Goal: Task Accomplishment & Management: Use online tool/utility

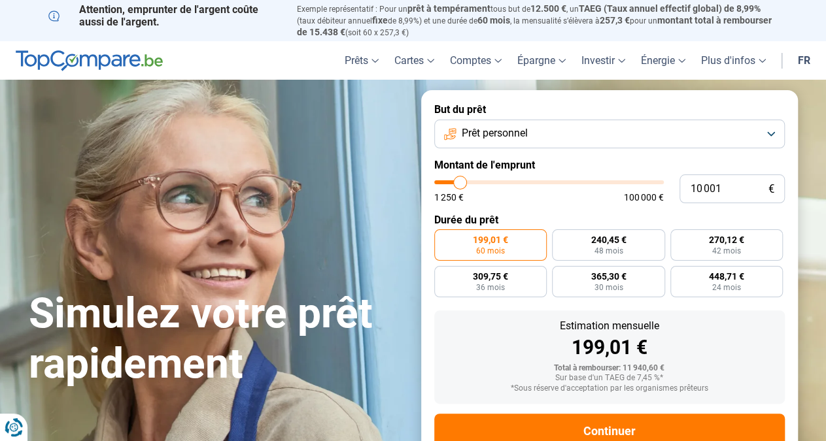
type input "9 500"
type input "9500"
type input "11 000"
type input "11000"
type input "13 750"
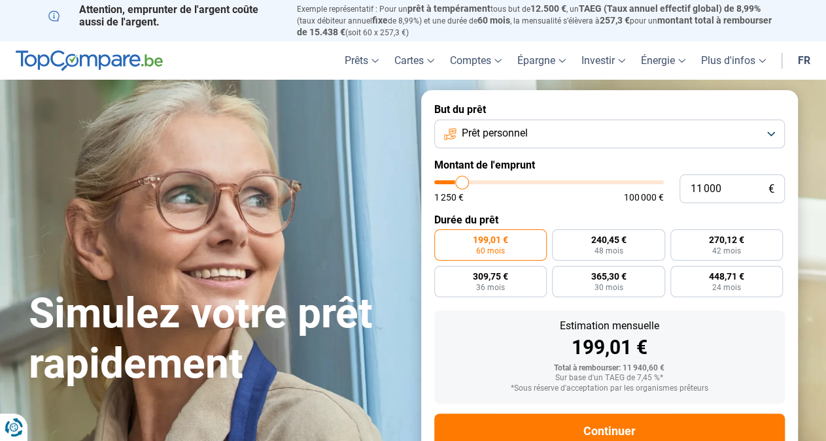
type input "13750"
type input "17 250"
type input "17250"
type input "20 500"
type input "20500"
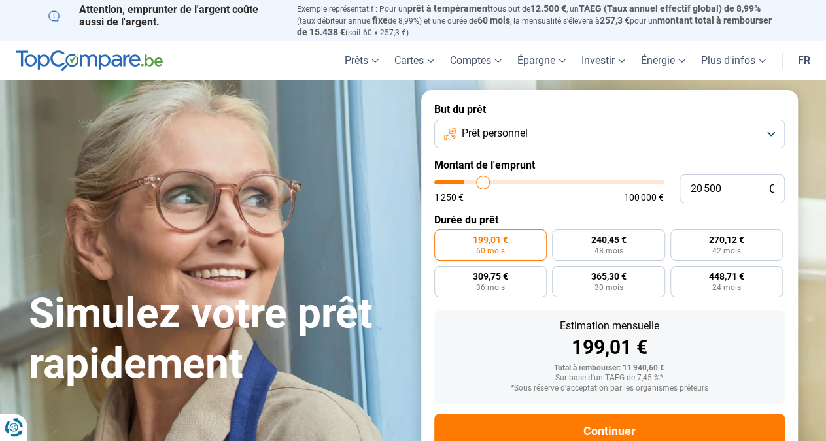
type input "25 000"
type input "25000"
type input "40 750"
type input "40750"
type input "52 000"
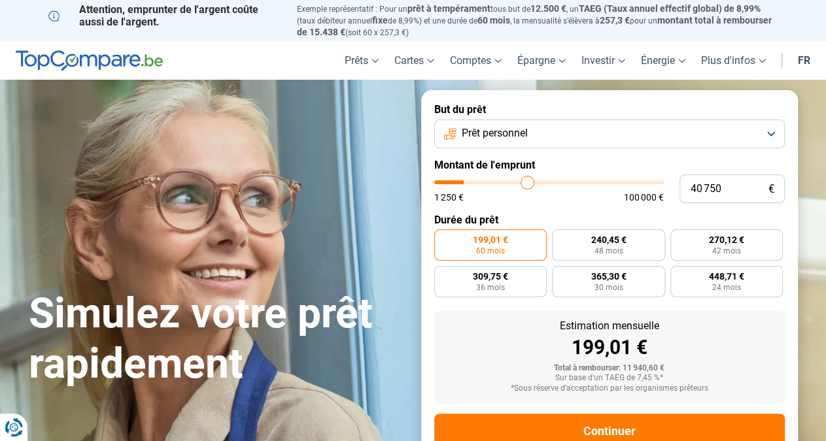
type input "52000"
type input "67 000"
type input "67000"
type input "76 000"
type input "76000"
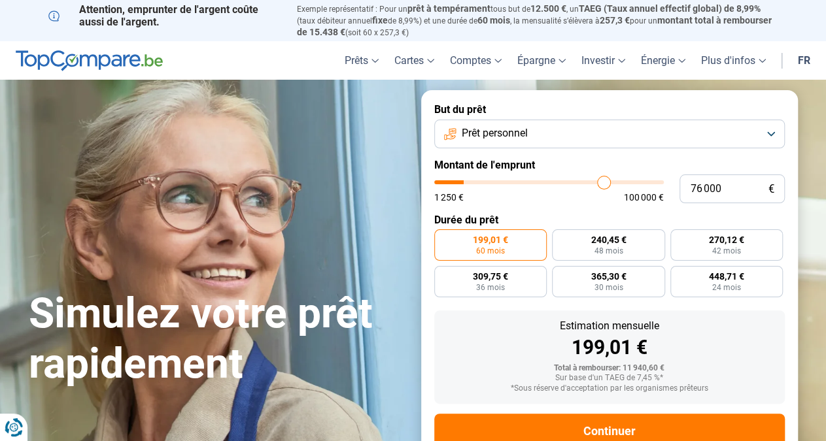
type input "81 500"
type input "81500"
type input "85 750"
type input "85750"
type input "92 250"
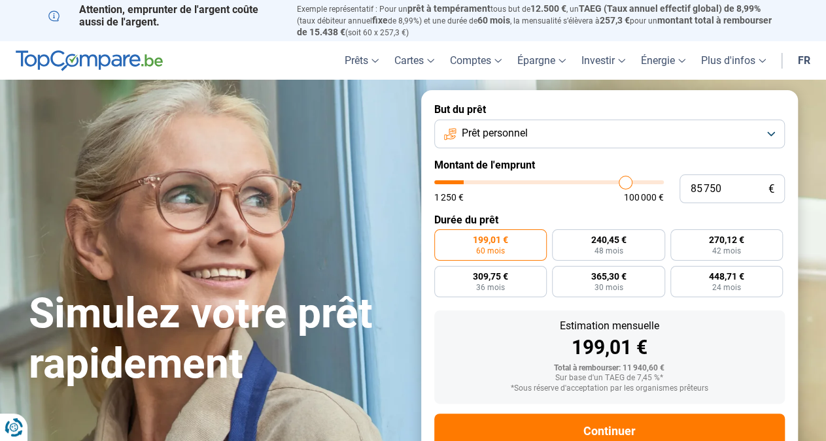
type input "92250"
type input "97 000"
type input "97000"
type input "100 000"
drag, startPoint x: 459, startPoint y: 181, endPoint x: 699, endPoint y: 169, distance: 240.2
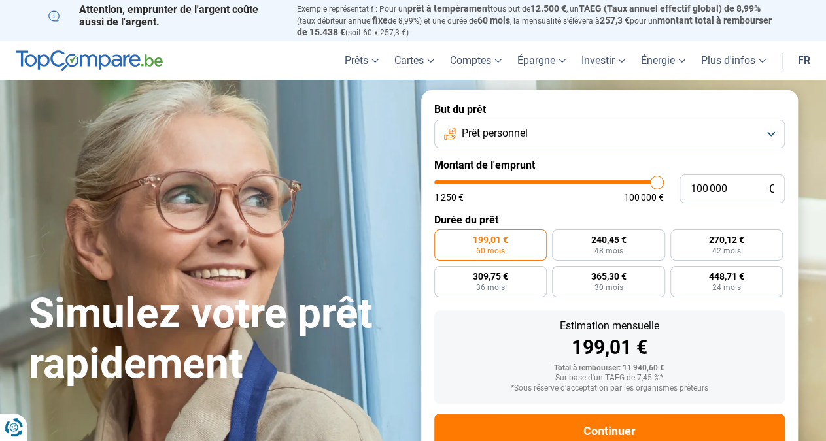
type input "100000"
click at [664, 180] on input "range" at bounding box center [548, 182] width 229 height 4
radio input "false"
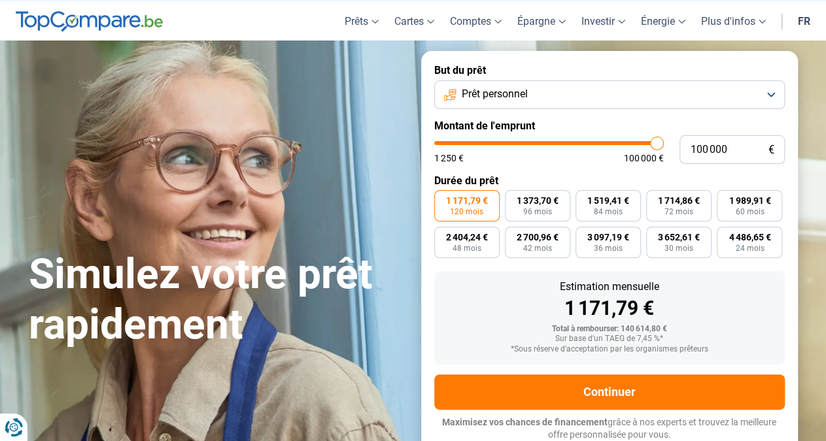
scroll to position [40, 0]
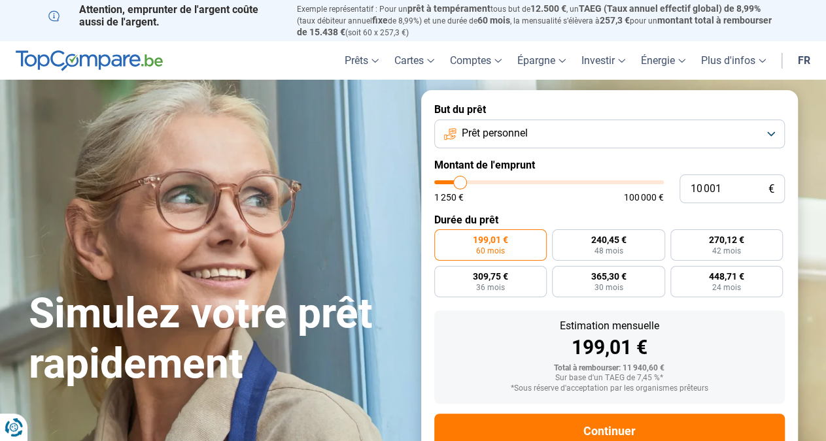
type input "9 250"
type input "9250"
type input "10 250"
type input "10250"
type input "10 750"
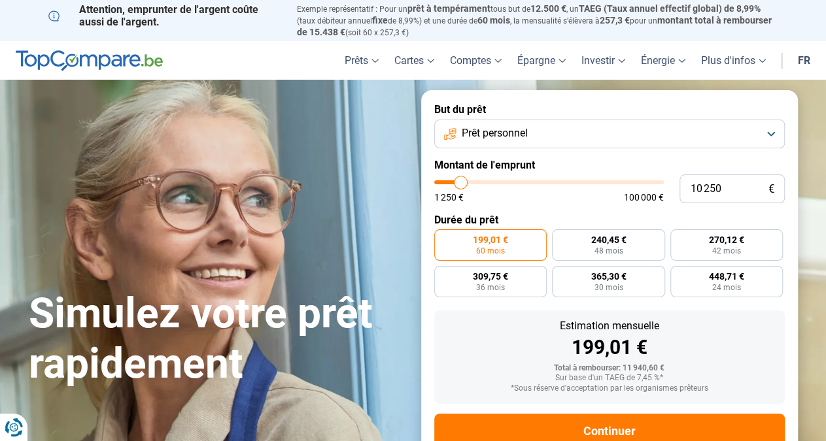
type input "10750"
type input "11 750"
type input "11750"
type input "13 250"
type input "13250"
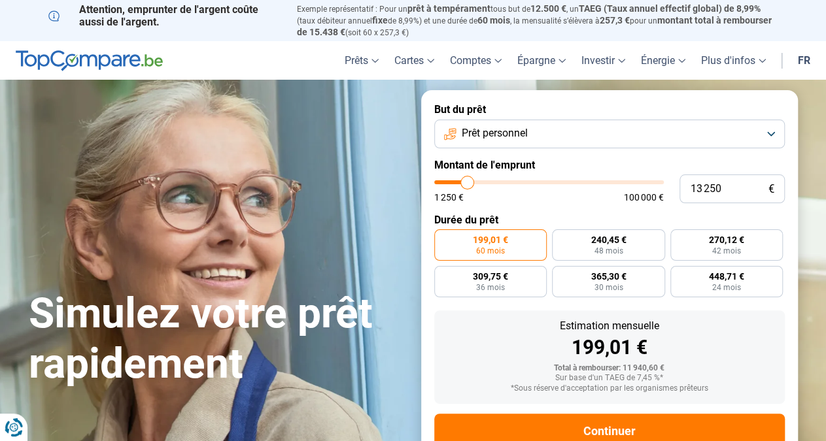
type input "15 250"
type input "15250"
type input "17 000"
type input "17000"
type input "19 750"
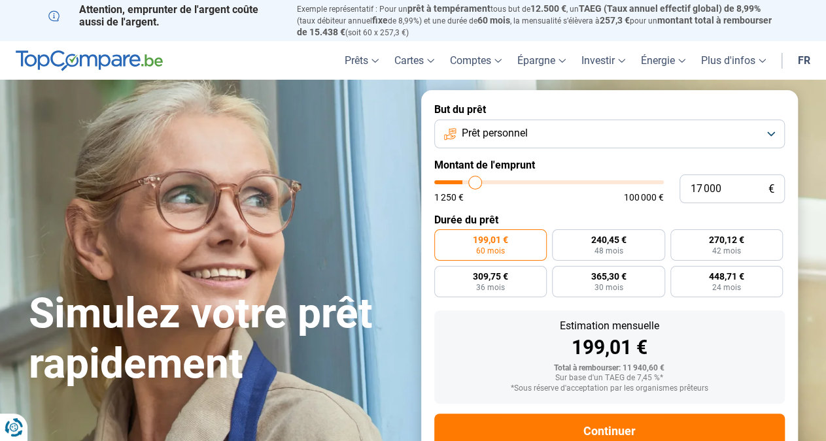
type input "19750"
type input "24 750"
type input "24750"
type input "30 750"
type input "30750"
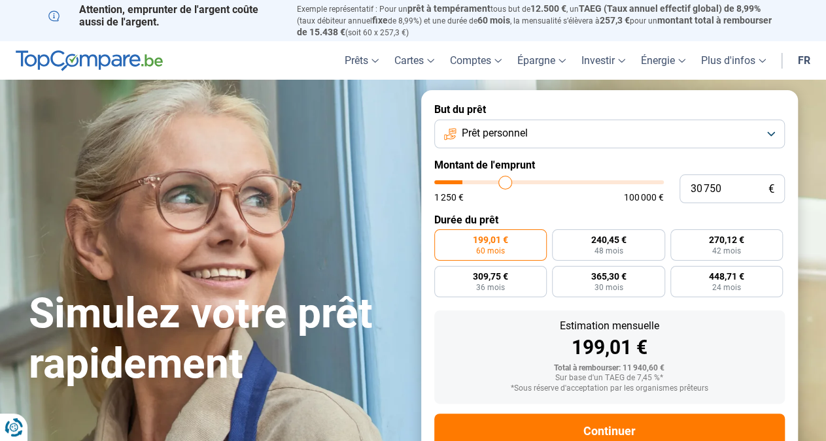
type input "37 000"
type input "37000"
type input "43 500"
type input "43500"
type input "49 500"
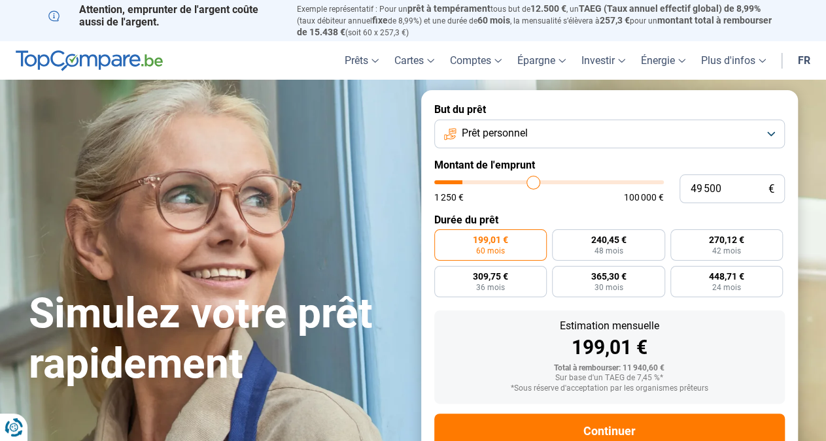
type input "49500"
type input "56 000"
type input "56000"
type input "59 500"
type input "59500"
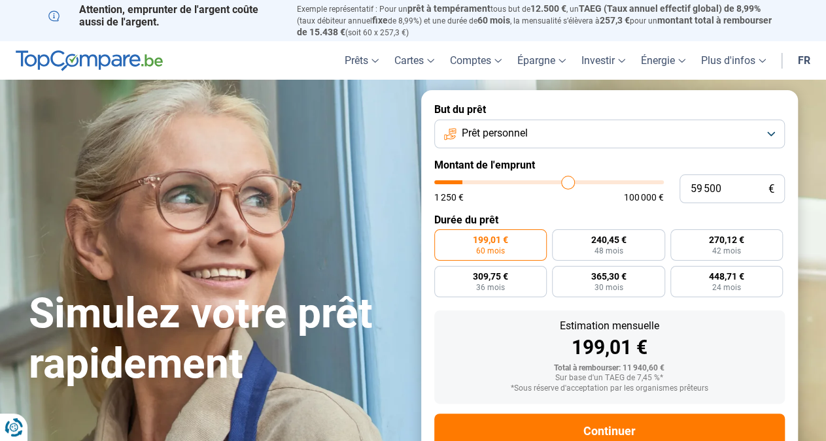
type input "62 000"
type input "62000"
type input "65 000"
type input "65000"
type input "68 500"
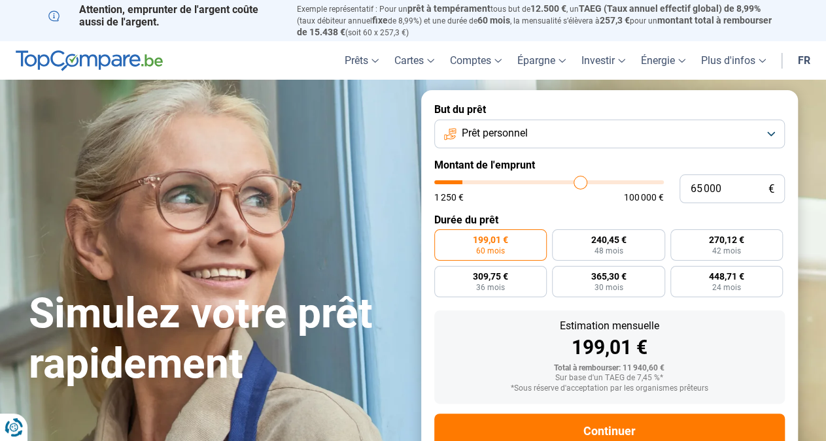
type input "68500"
type input "72 500"
type input "72500"
type input "76 500"
type input "76500"
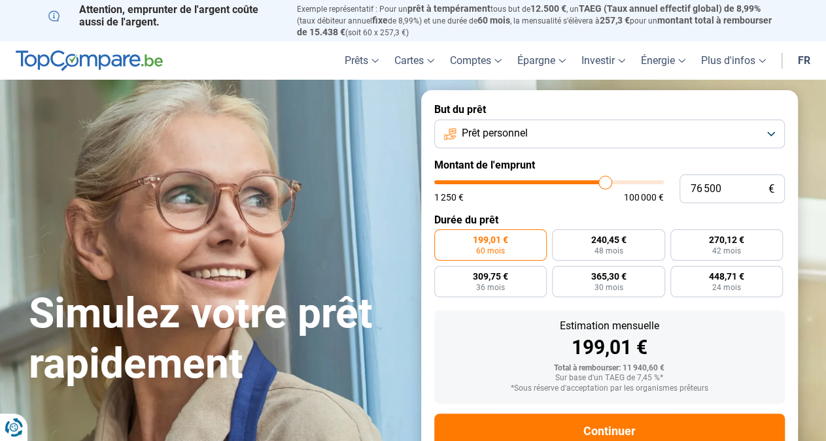
type input "80 250"
type input "80250"
type input "84 250"
type input "84250"
type input "88 250"
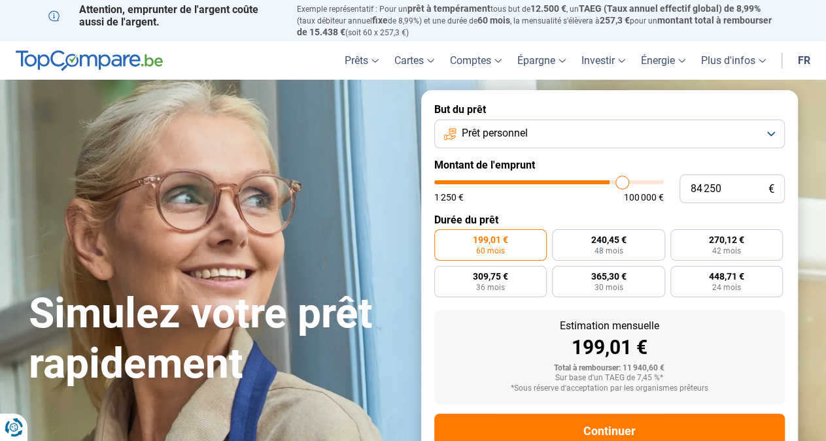
type input "88250"
type input "91 000"
type input "91000"
type input "93 500"
type input "93500"
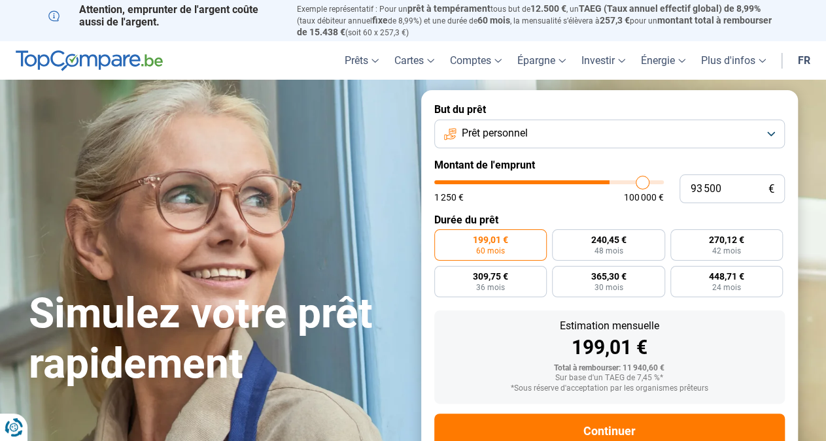
type input "97 000"
type input "97000"
type input "98 750"
type input "98750"
type input "100 000"
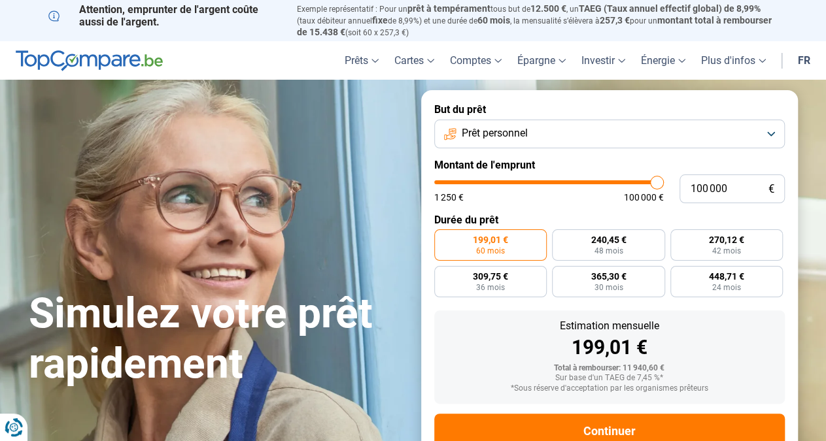
drag, startPoint x: 458, startPoint y: 181, endPoint x: 689, endPoint y: 188, distance: 230.9
type input "100000"
click at [664, 184] on input "range" at bounding box center [548, 182] width 229 height 4
radio input "false"
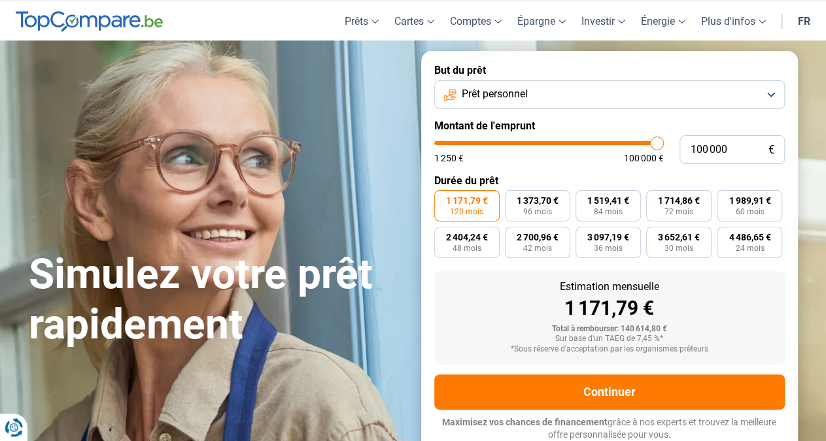
scroll to position [40, 0]
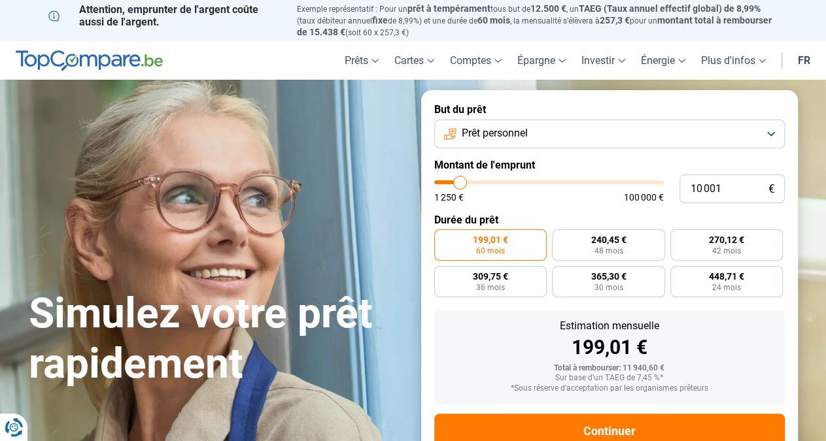
type input "10 750"
type input "10750"
type input "12 000"
type input "12000"
type input "15 250"
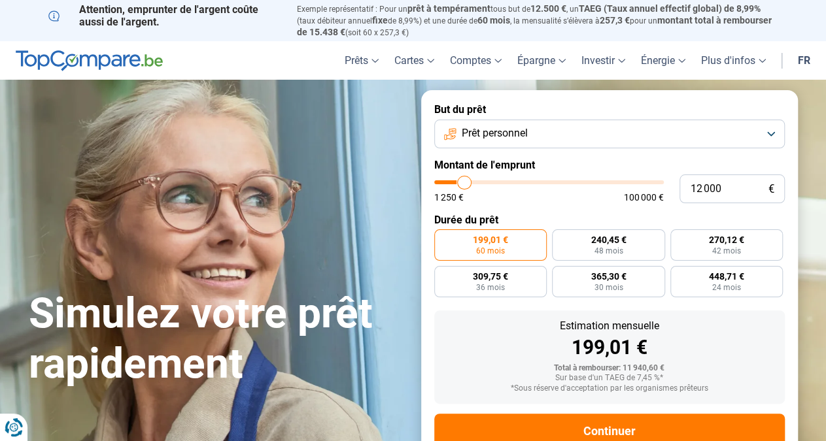
type input "15250"
type input "19 250"
type input "19250"
type input "24 750"
type input "24750"
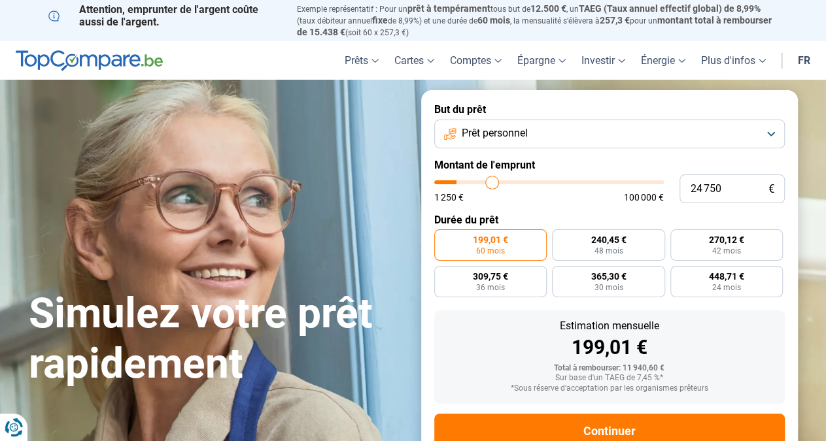
type input "32 250"
type input "32250"
type input "40 750"
type input "40750"
type input "54 750"
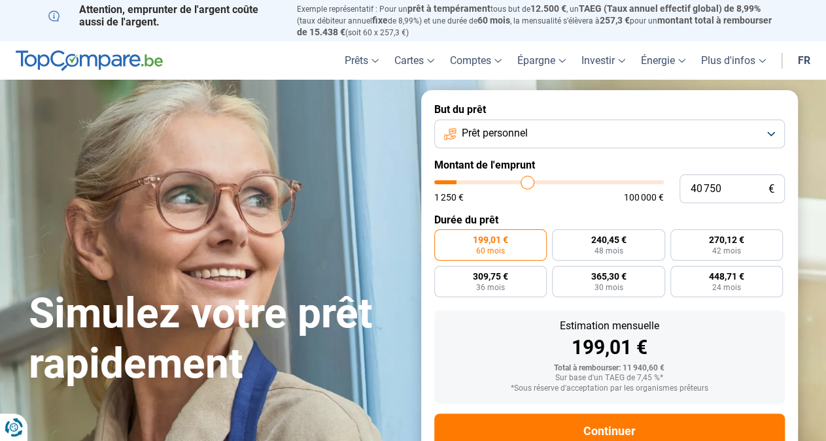
type input "54750"
type input "71 750"
type input "71750"
type input "88 500"
type input "88500"
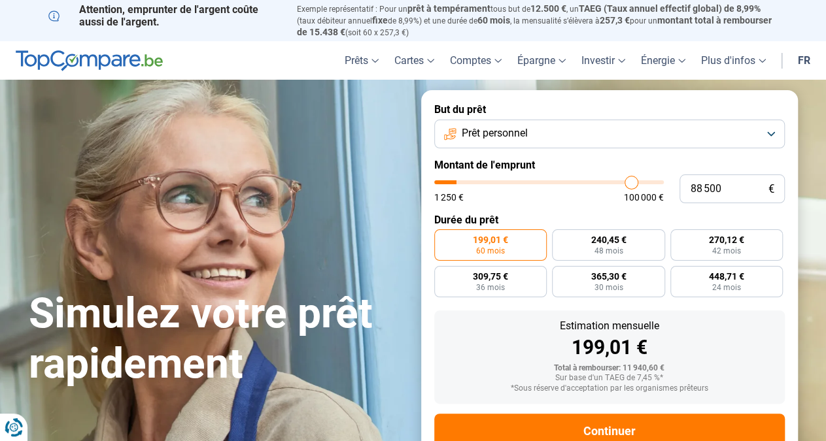
type input "99 750"
type input "99750"
type input "100 000"
drag, startPoint x: 460, startPoint y: 184, endPoint x: 747, endPoint y: 181, distance: 287.7
type input "100000"
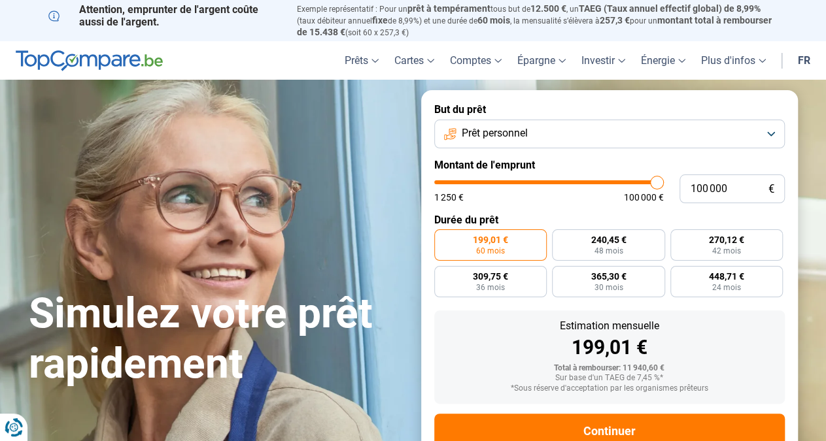
click at [664, 181] on input "range" at bounding box center [548, 182] width 229 height 4
radio input "false"
